Goal: Navigation & Orientation: Find specific page/section

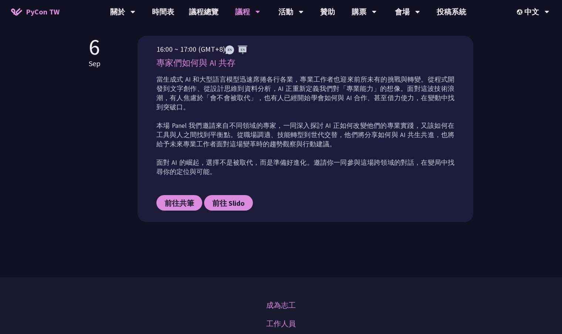
scroll to position [262, 0]
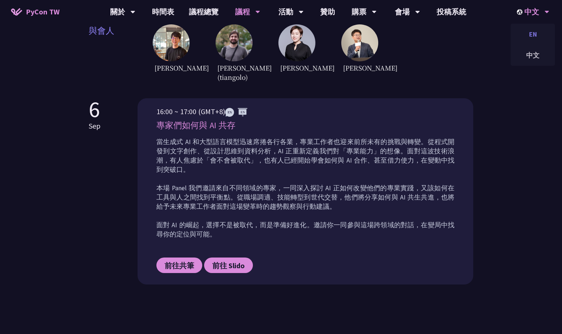
click at [541, 26] on div "EN" at bounding box center [533, 34] width 44 height 17
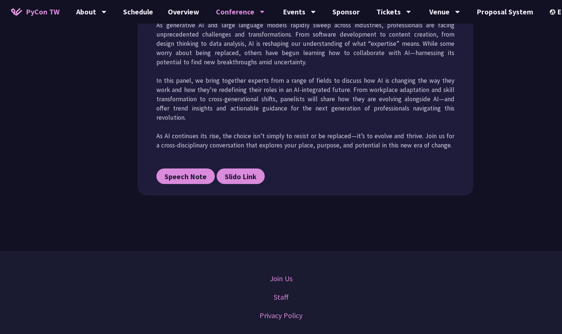
scroll to position [436, 0]
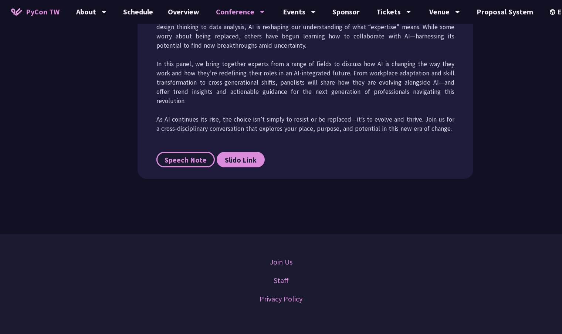
click at [201, 163] on span "Speech Note" at bounding box center [186, 159] width 42 height 9
click at [545, 60] on div "中文" at bounding box center [563, 55] width 44 height 17
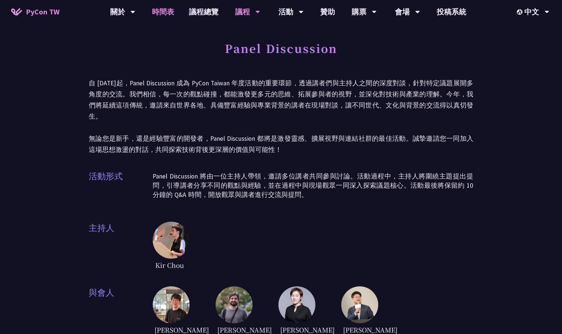
click at [154, 14] on link "時間表" at bounding box center [163, 12] width 37 height 24
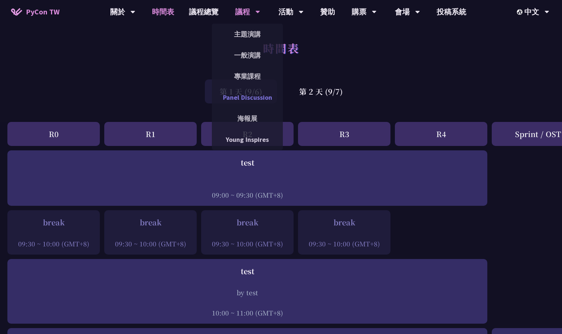
click at [241, 97] on link "Panel Discussion" at bounding box center [247, 97] width 71 height 17
